Goal: Learn about a topic: Understand process/instructions

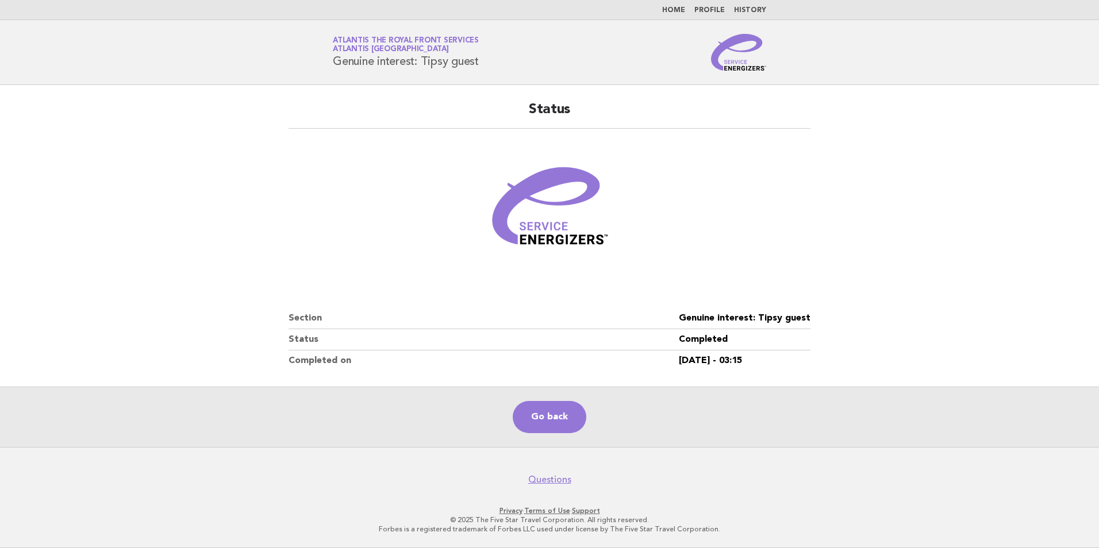
click at [677, 11] on link "Home" at bounding box center [673, 10] width 23 height 7
click at [671, 7] on link "Home" at bounding box center [673, 10] width 23 height 7
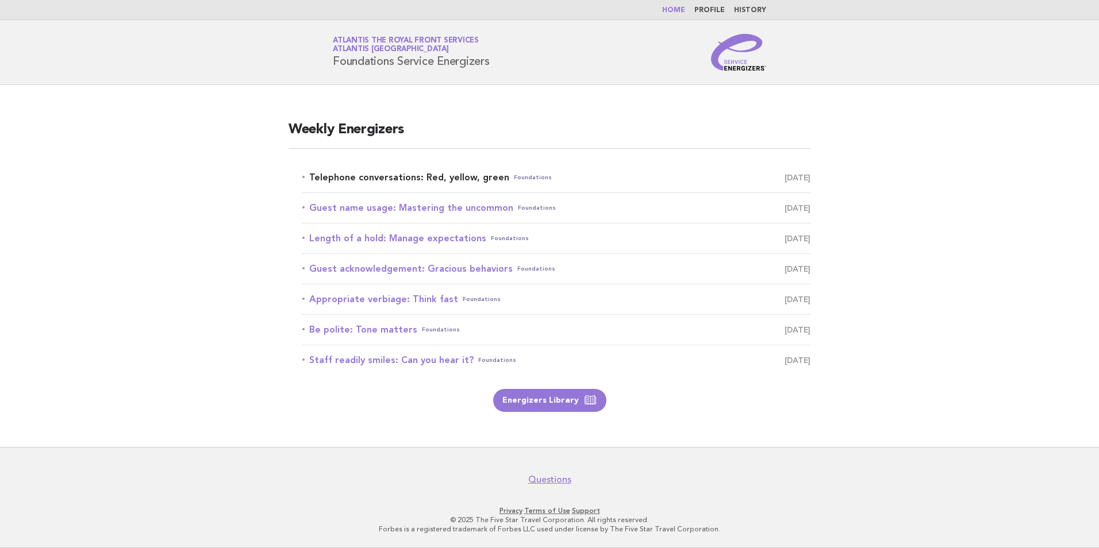
click at [387, 174] on link "Telephone conversations: Red, yellow, green Foundations September 15" at bounding box center [556, 178] width 508 height 16
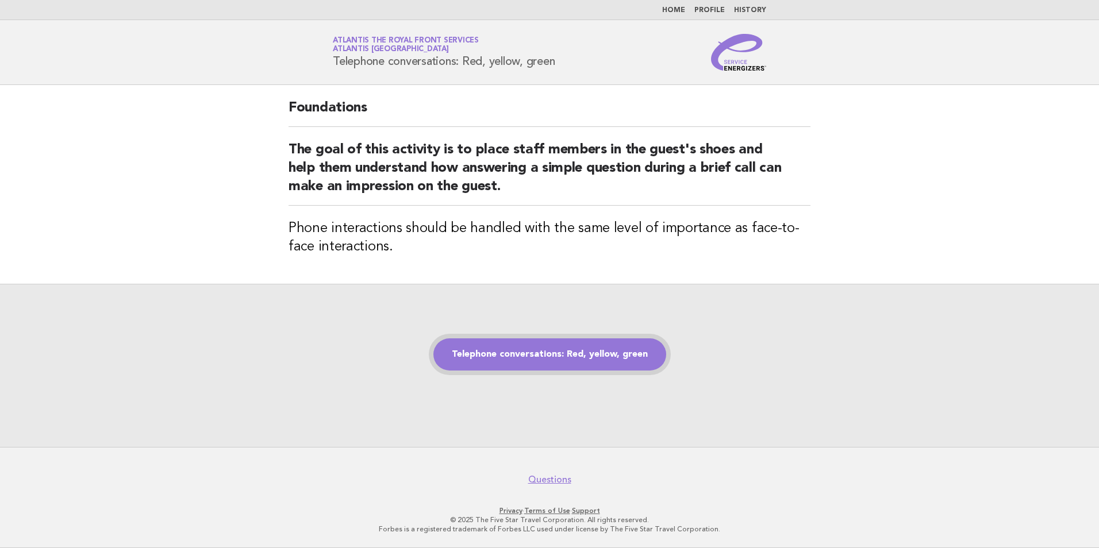
click at [589, 356] on link "Telephone conversations: Red, yellow, green" at bounding box center [549, 355] width 233 height 32
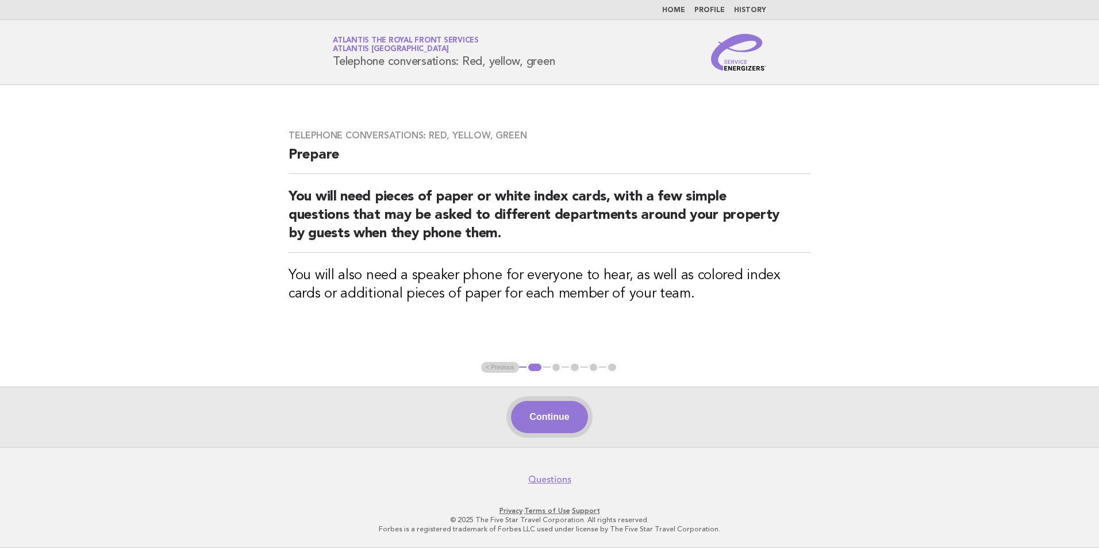
click at [562, 425] on button "Continue" at bounding box center [549, 417] width 76 height 32
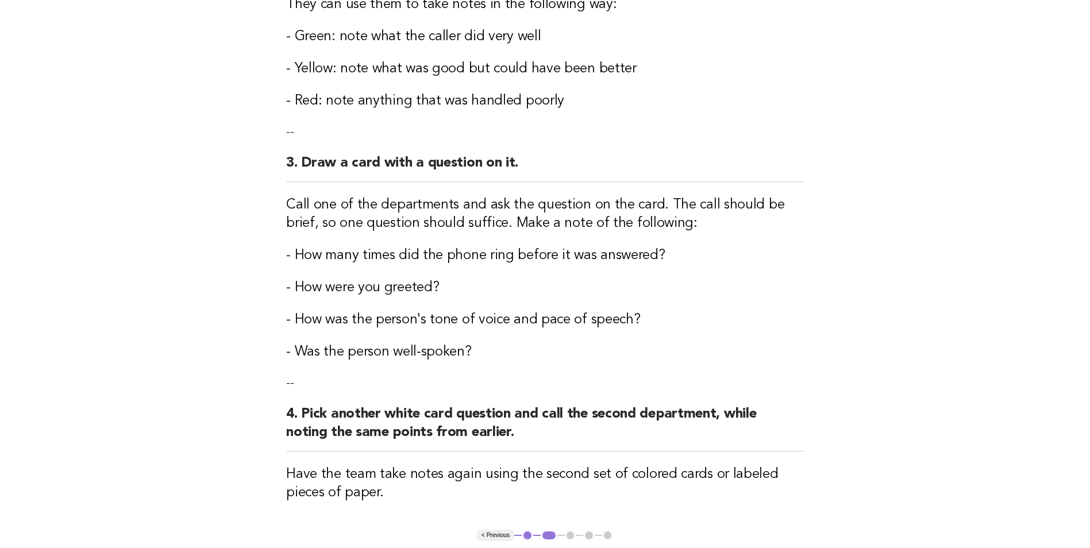
scroll to position [549, 0]
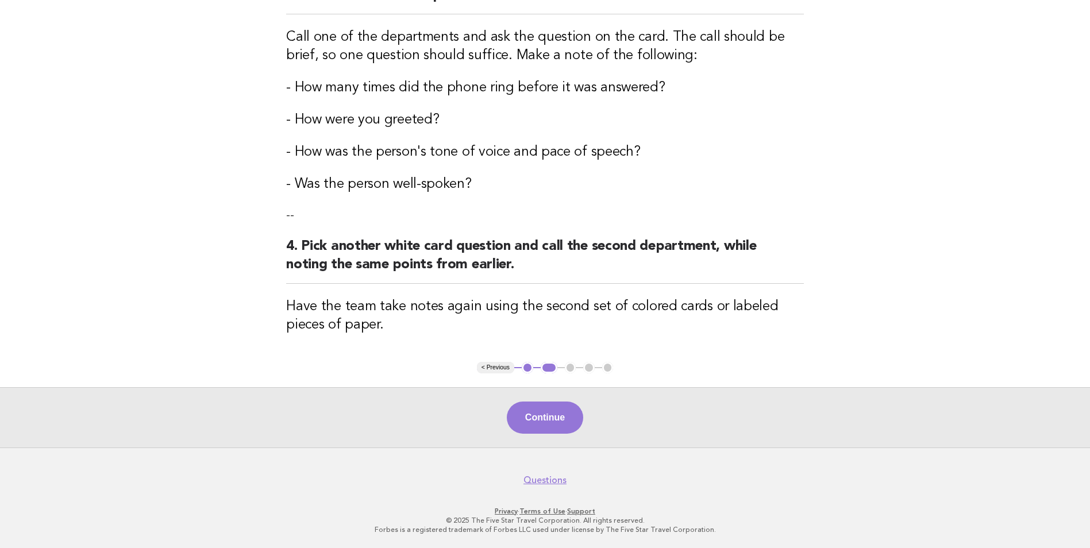
click at [555, 410] on button "Continue" at bounding box center [545, 418] width 76 height 32
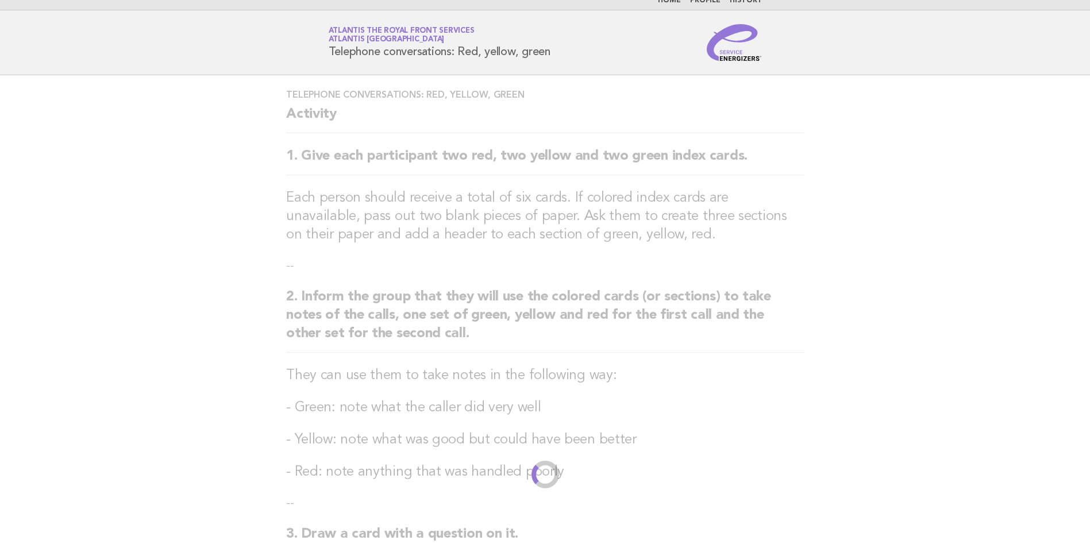
scroll to position [0, 0]
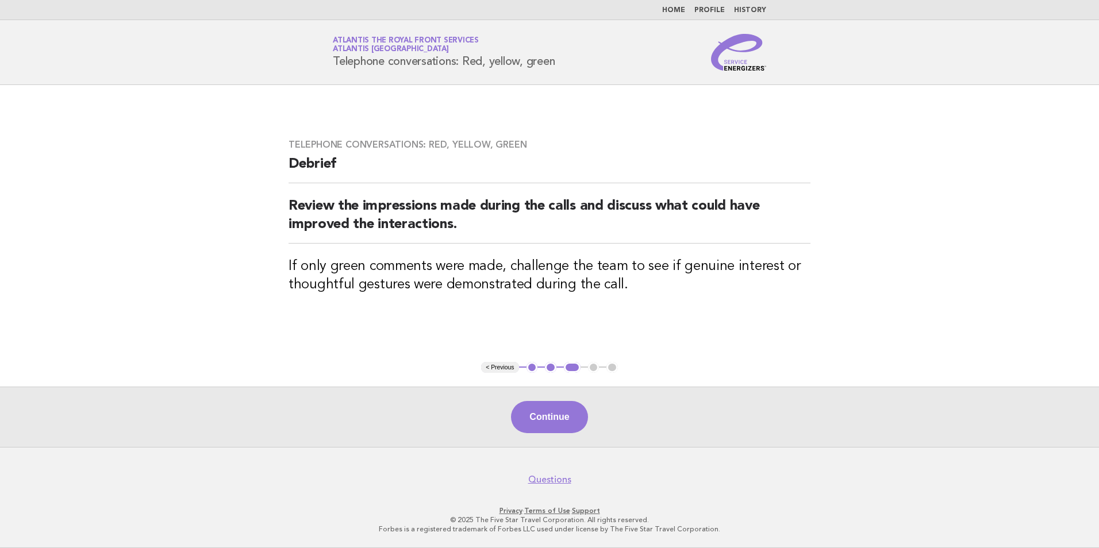
click at [553, 365] on button "2" at bounding box center [550, 367] width 11 height 11
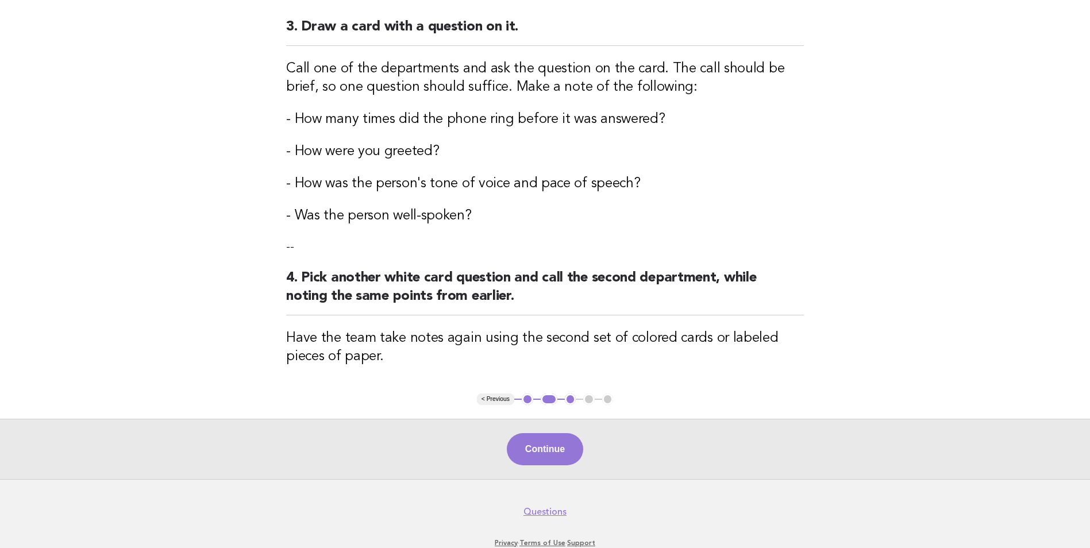
click at [571, 450] on button "Continue" at bounding box center [545, 449] width 76 height 32
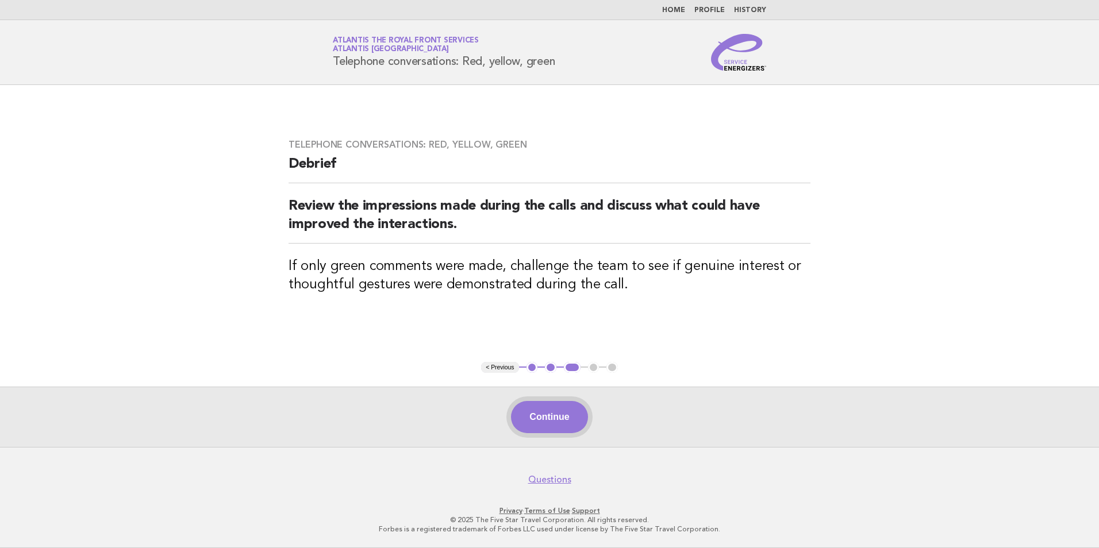
click at [548, 419] on button "Continue" at bounding box center [549, 417] width 76 height 32
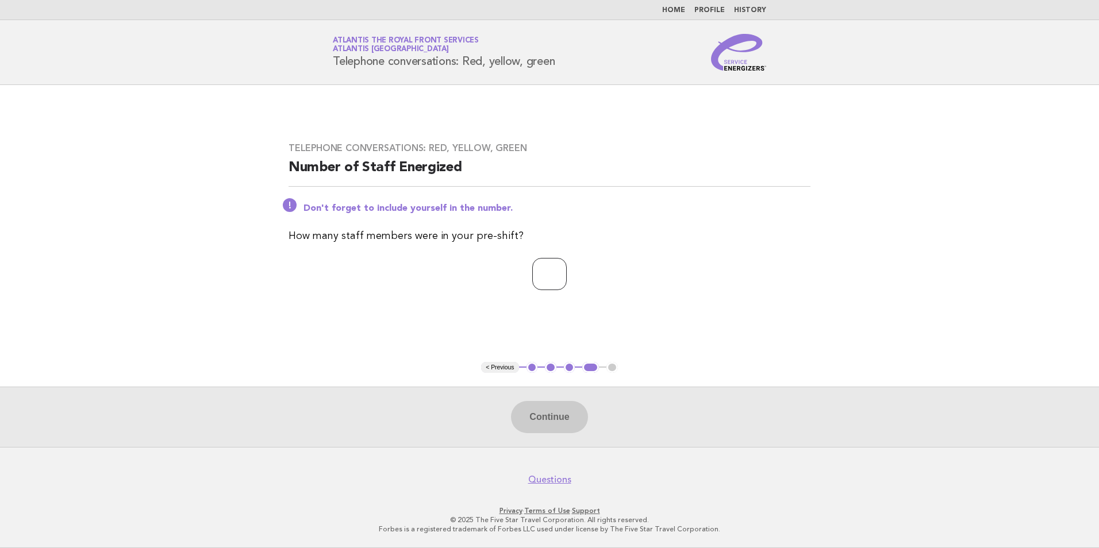
drag, startPoint x: 541, startPoint y: 279, endPoint x: 547, endPoint y: 282, distance: 6.4
click at [544, 281] on input "number" at bounding box center [549, 274] width 34 height 32
type input "**"
click at [569, 417] on button "Continue" at bounding box center [549, 417] width 76 height 32
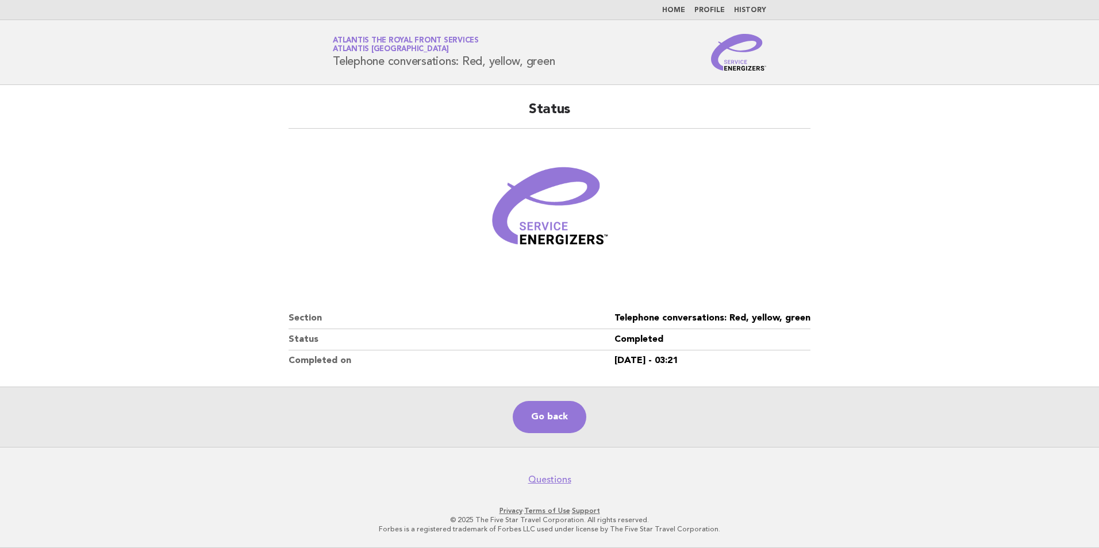
click at [685, 7] on link "Home" at bounding box center [673, 10] width 23 height 7
